Goal: Task Accomplishment & Management: Manage account settings

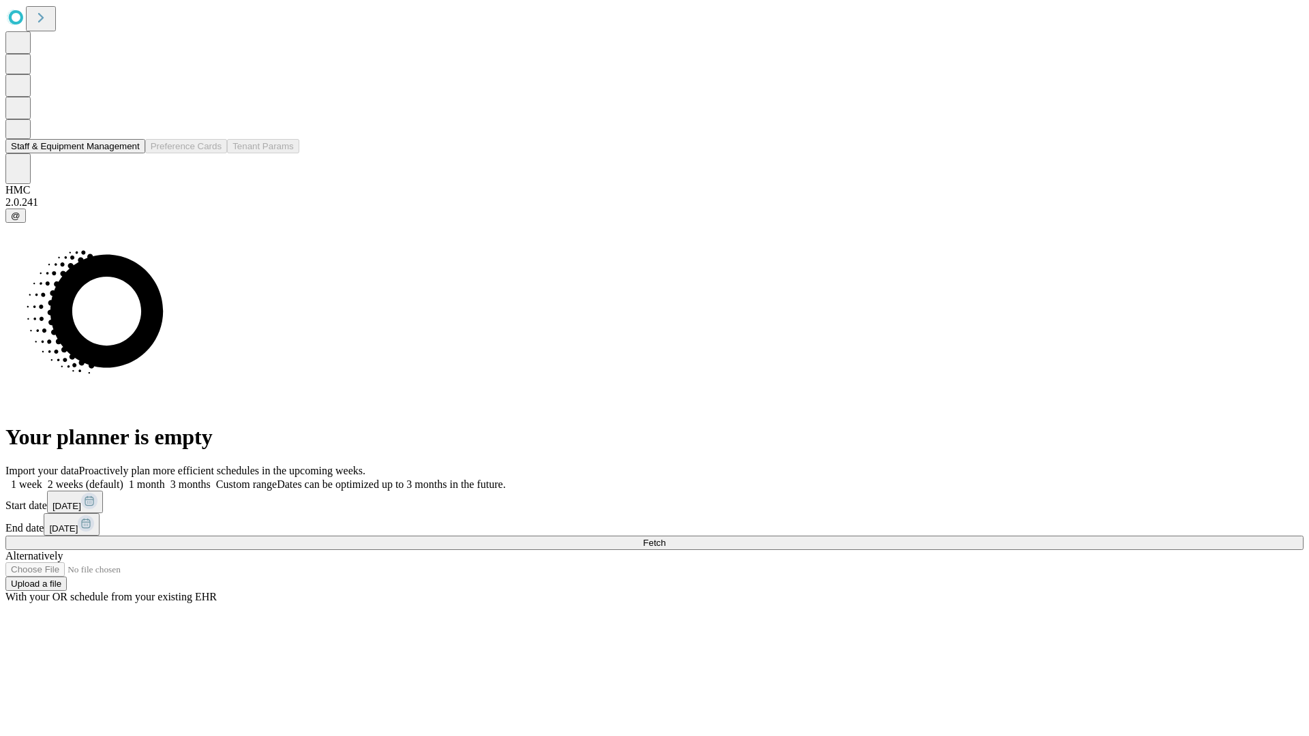
click at [128, 153] on button "Staff & Equipment Management" at bounding box center [75, 146] width 140 height 14
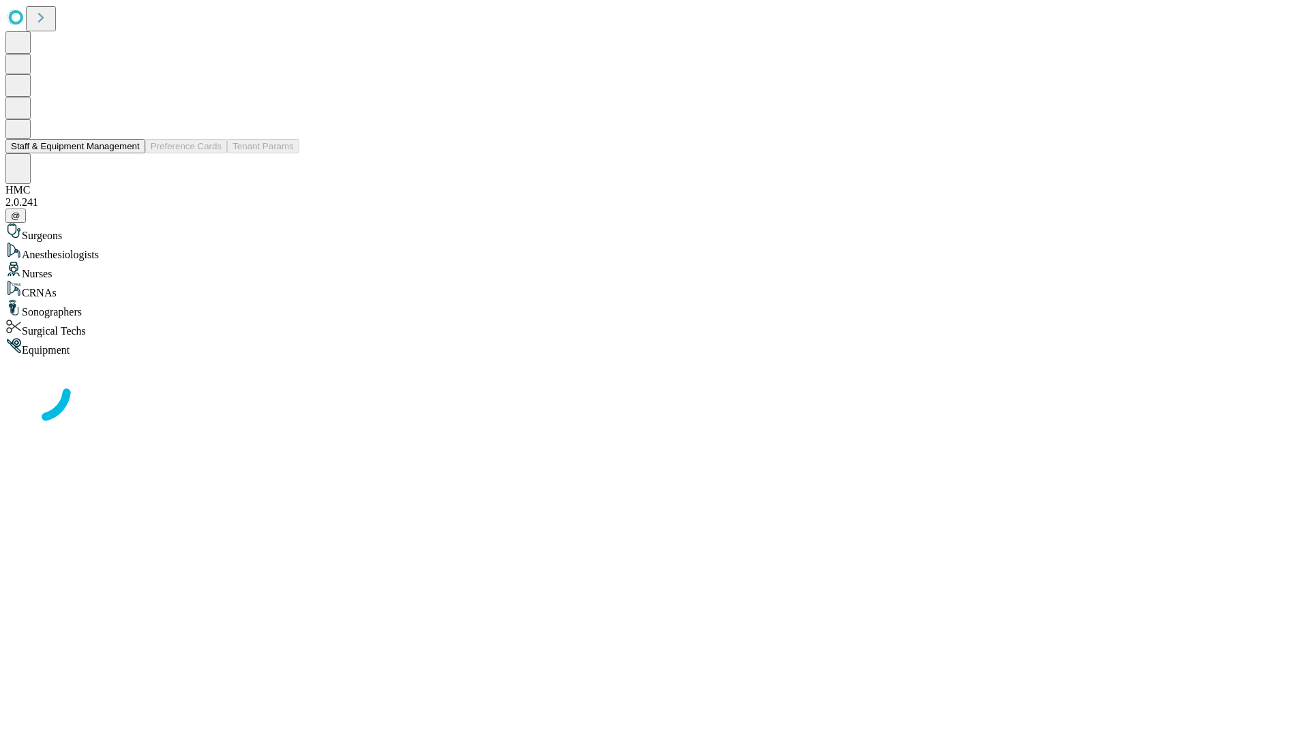
click at [130, 153] on button "Staff & Equipment Management" at bounding box center [75, 146] width 140 height 14
